Goal: Information Seeking & Learning: Learn about a topic

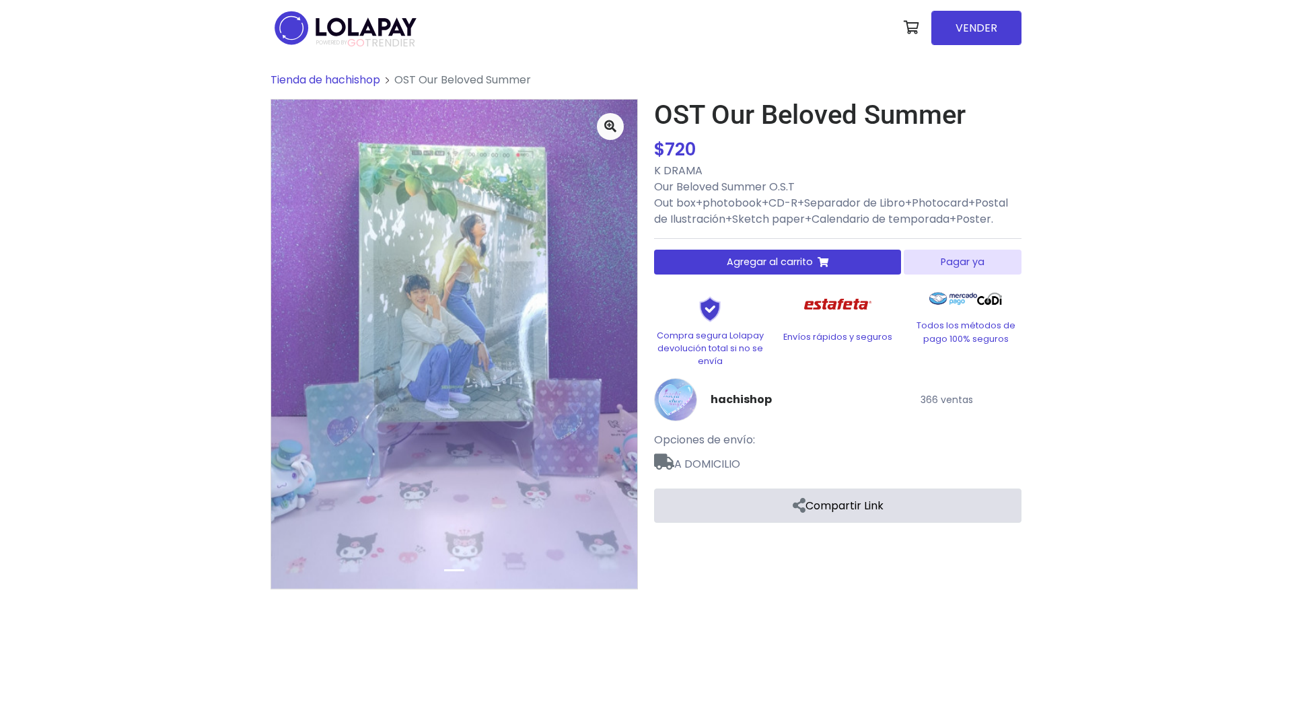
drag, startPoint x: 339, startPoint y: 71, endPoint x: 300, endPoint y: 75, distance: 39.2
click at [144, 226] on div "Tienda de hachishop OST Our Beloved Summer" at bounding box center [646, 331] width 1292 height 551
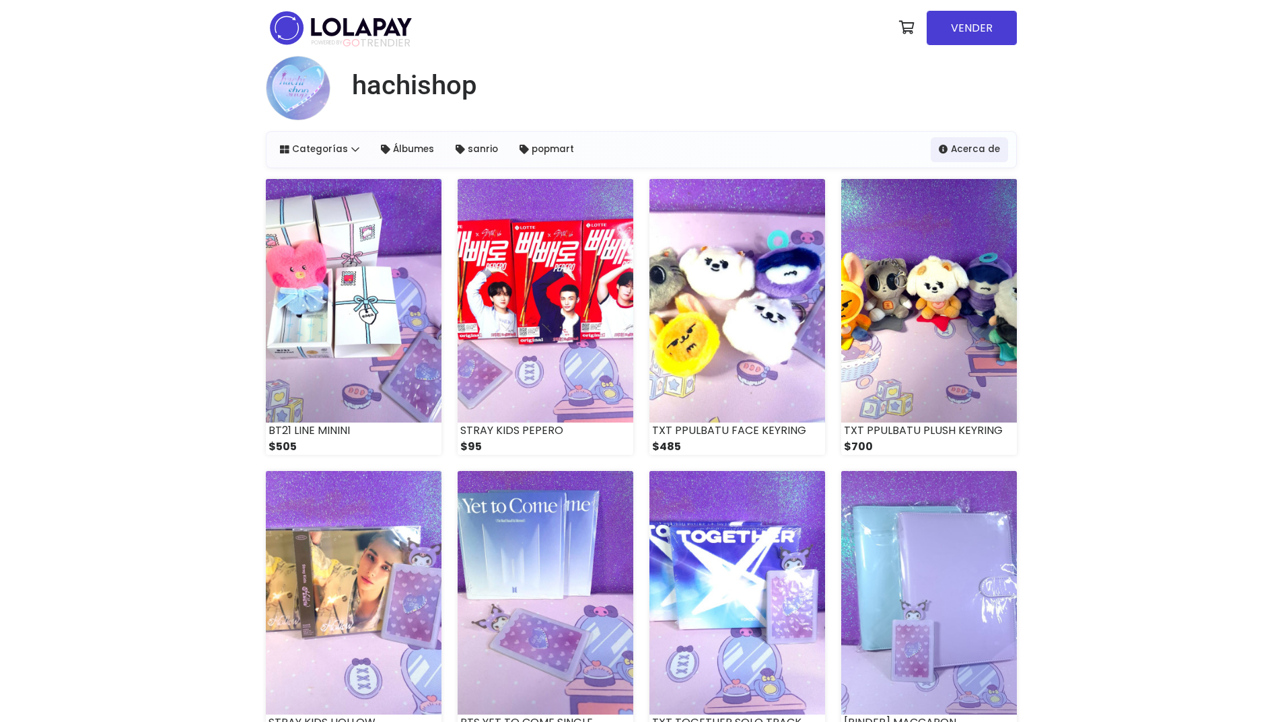
click at [412, 85] on h1 "hachishop" at bounding box center [414, 85] width 124 height 32
click at [303, 89] on img at bounding box center [298, 88] width 65 height 65
click at [939, 147] on link "Acerca de" at bounding box center [968, 149] width 77 height 24
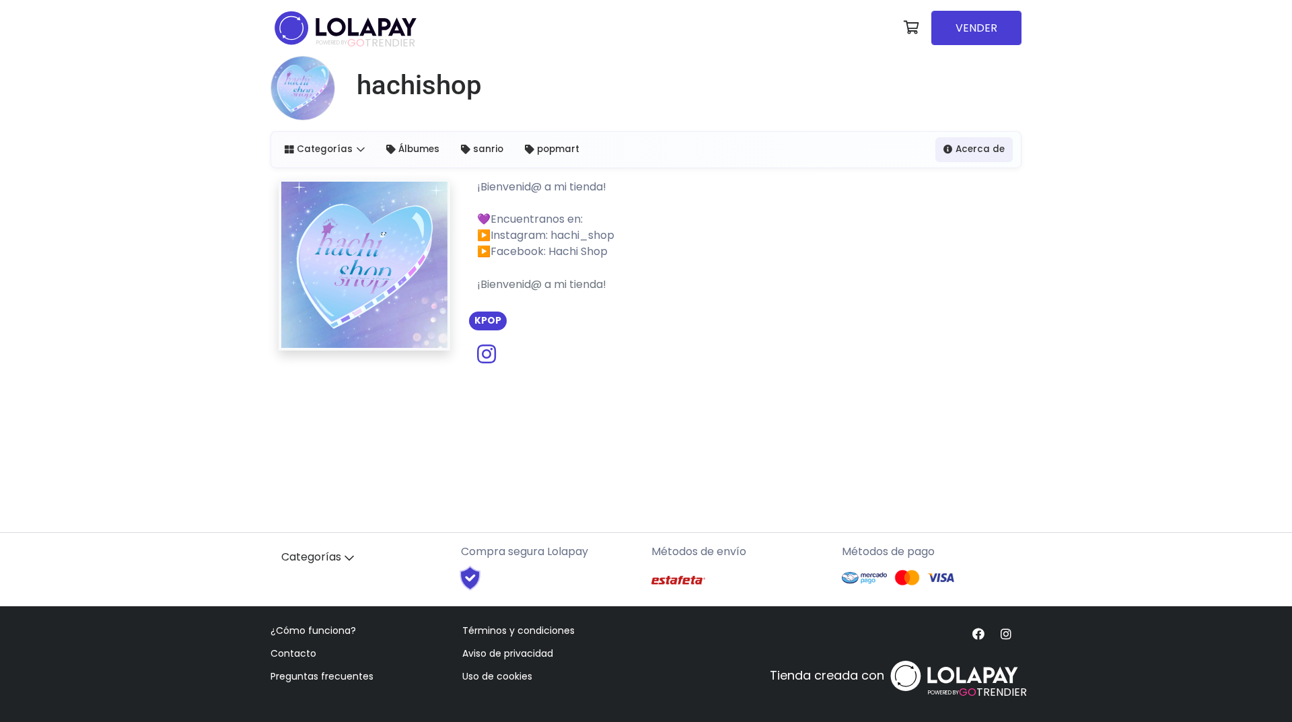
click at [480, 358] on icon at bounding box center [486, 354] width 19 height 22
